Goal: Navigation & Orientation: Find specific page/section

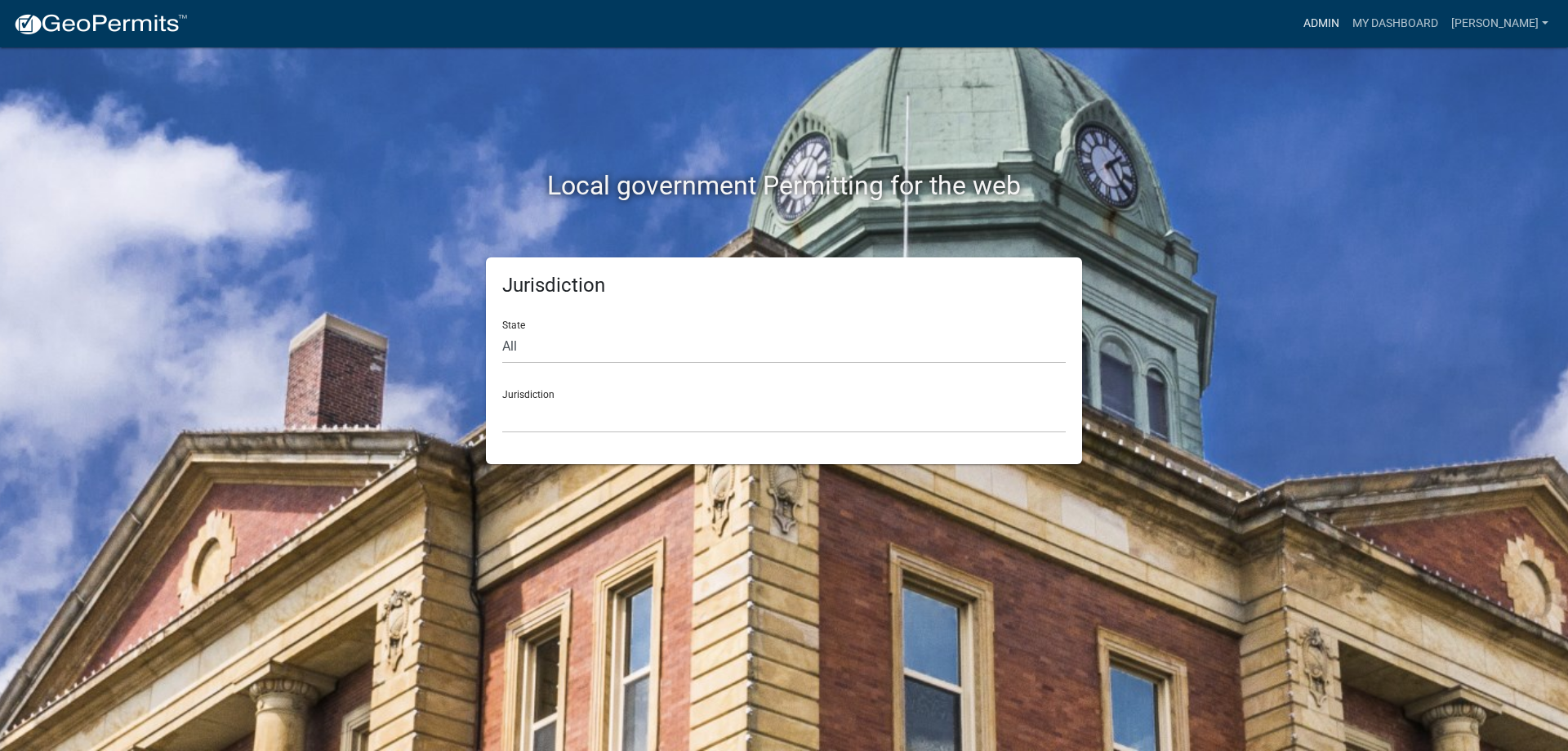
click at [1324, 26] on link "Admin" at bounding box center [1321, 23] width 49 height 31
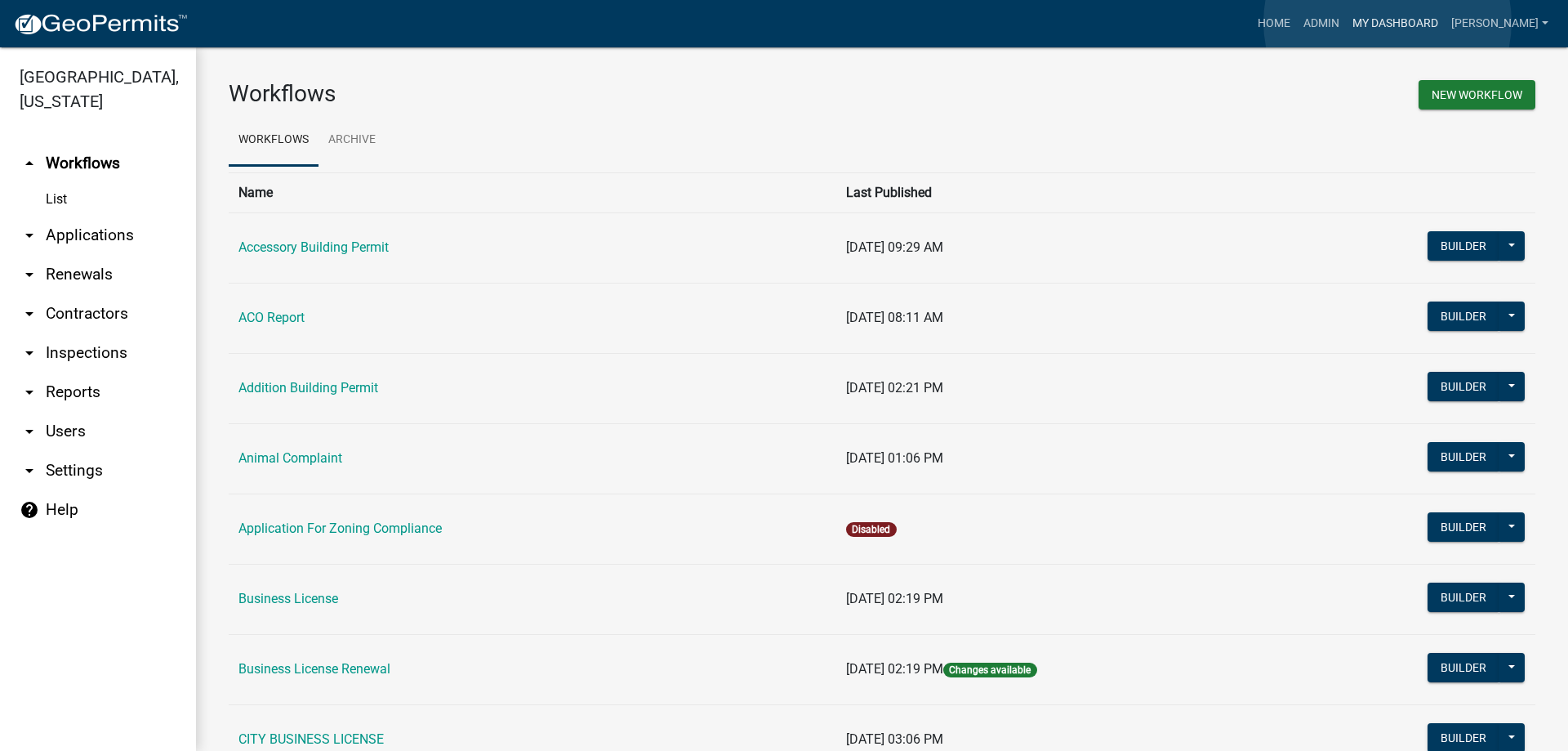
click at [1387, 22] on link "My Dashboard" at bounding box center [1395, 23] width 98 height 31
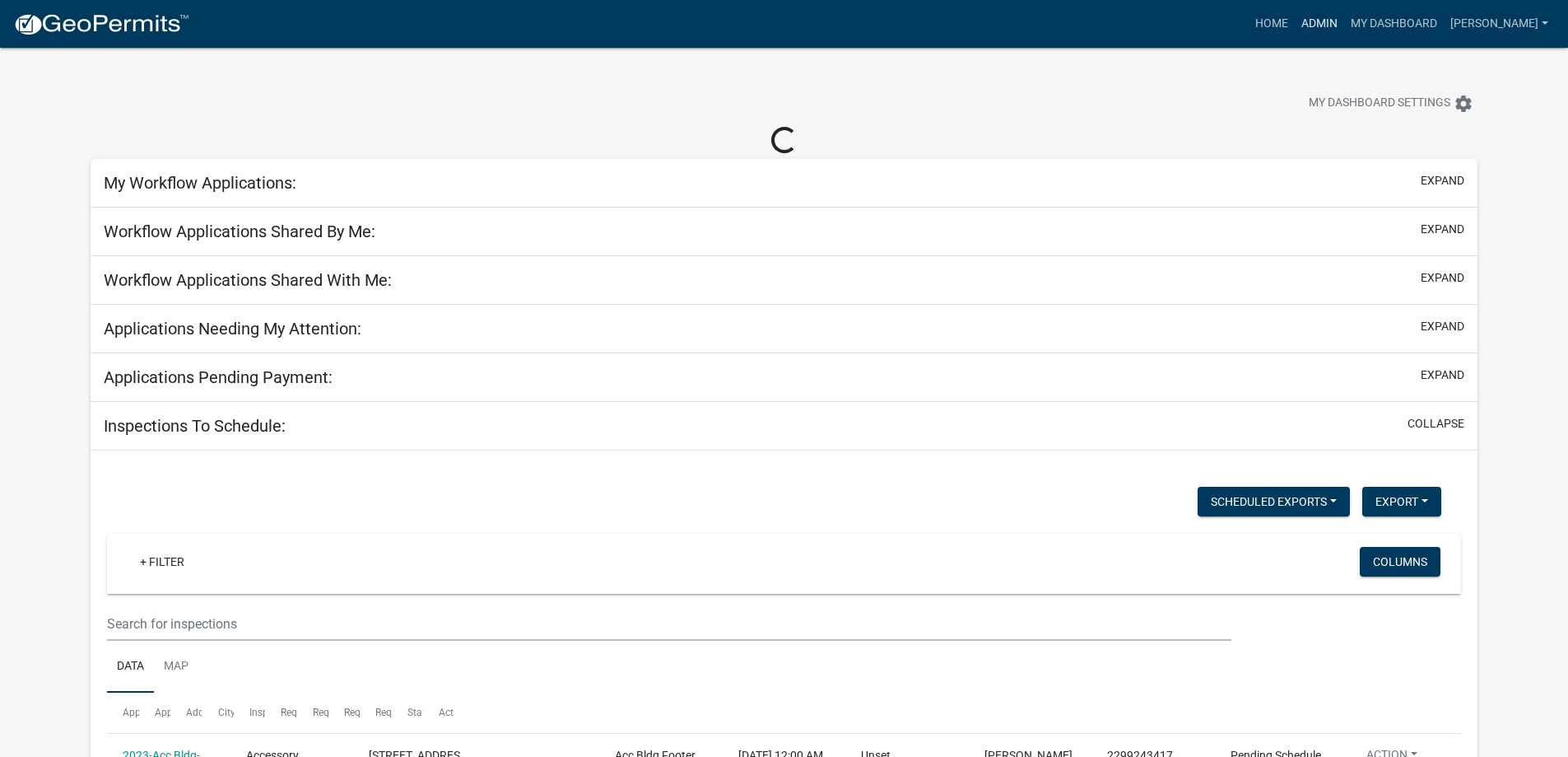
click at [1336, 25] on link "Admin" at bounding box center [1320, 24] width 49 height 31
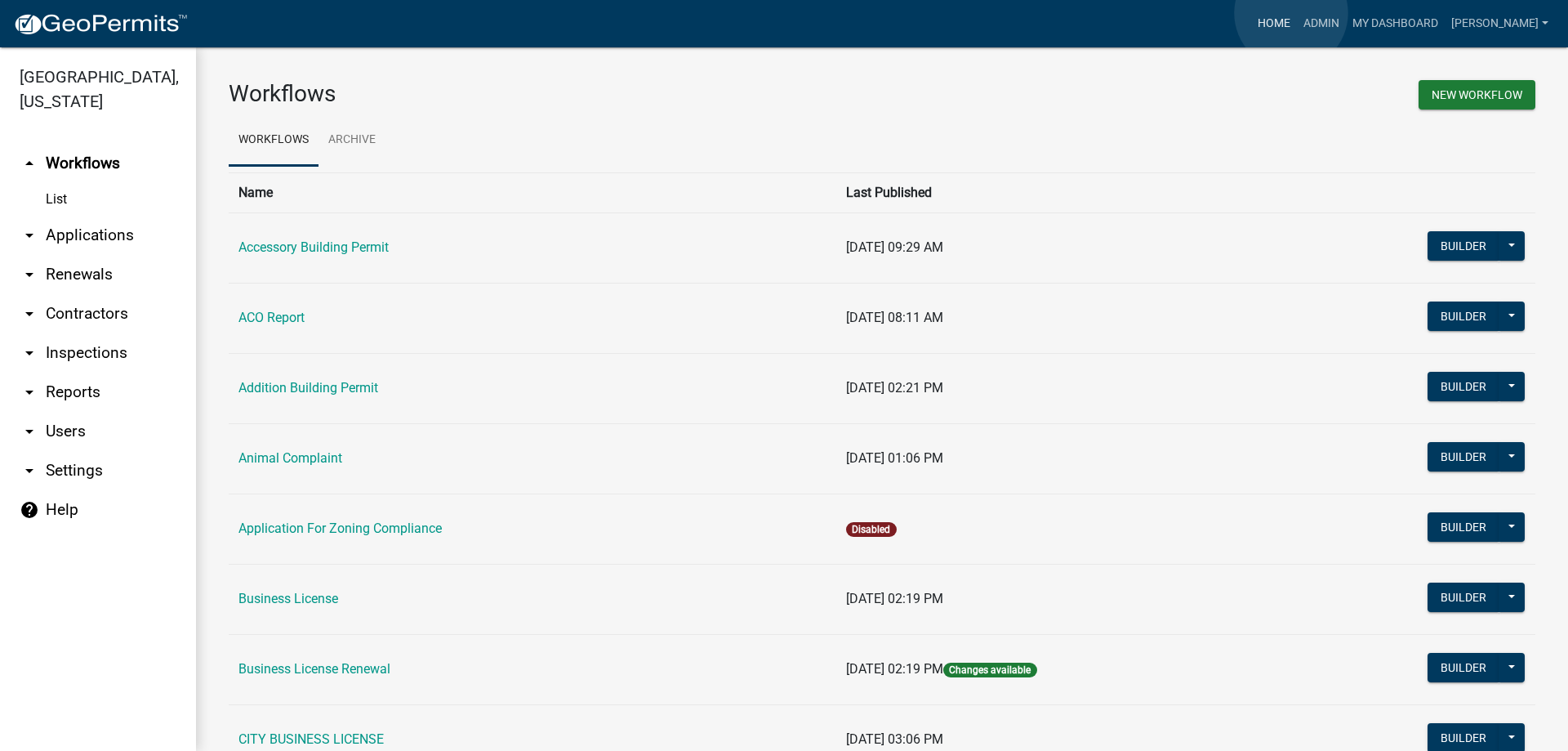
click at [1291, 13] on link "Home" at bounding box center [1273, 23] width 46 height 31
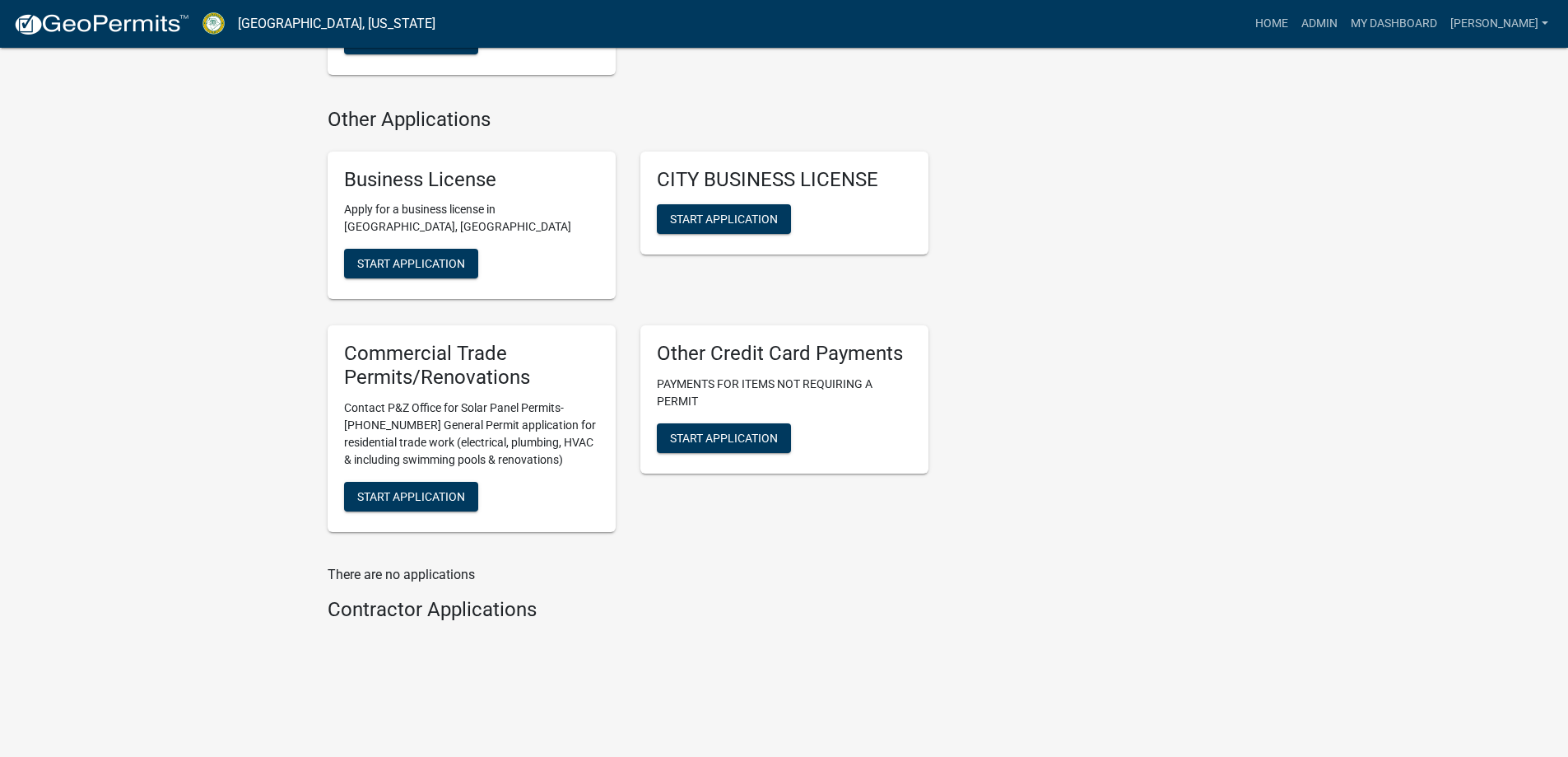
scroll to position [2448, 0]
